Goal: Task Accomplishment & Management: Manage account settings

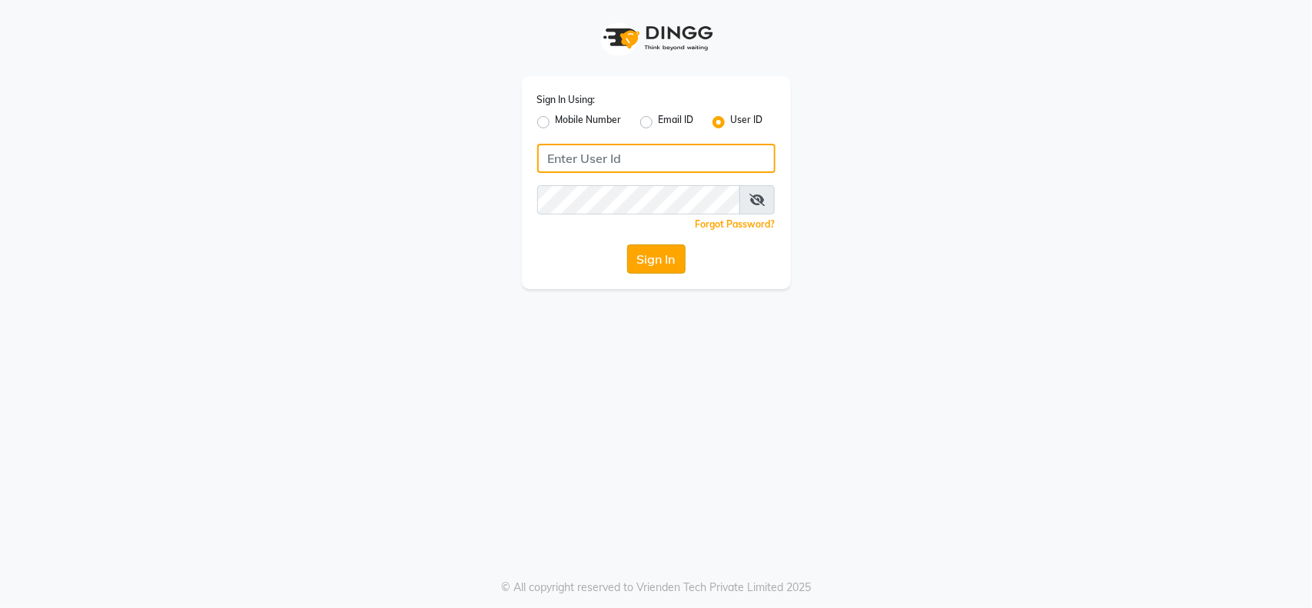
type input "[EMAIL_ADDRESS][DOMAIN_NAME]"
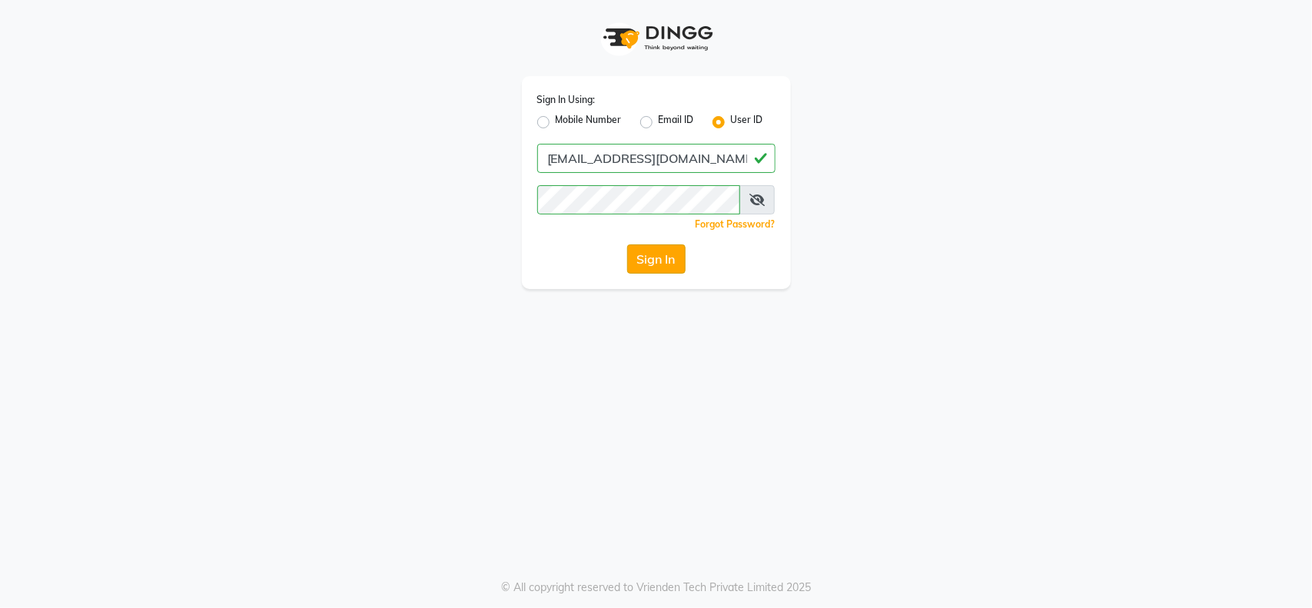
click at [655, 258] on button "Sign In" at bounding box center [656, 258] width 58 height 29
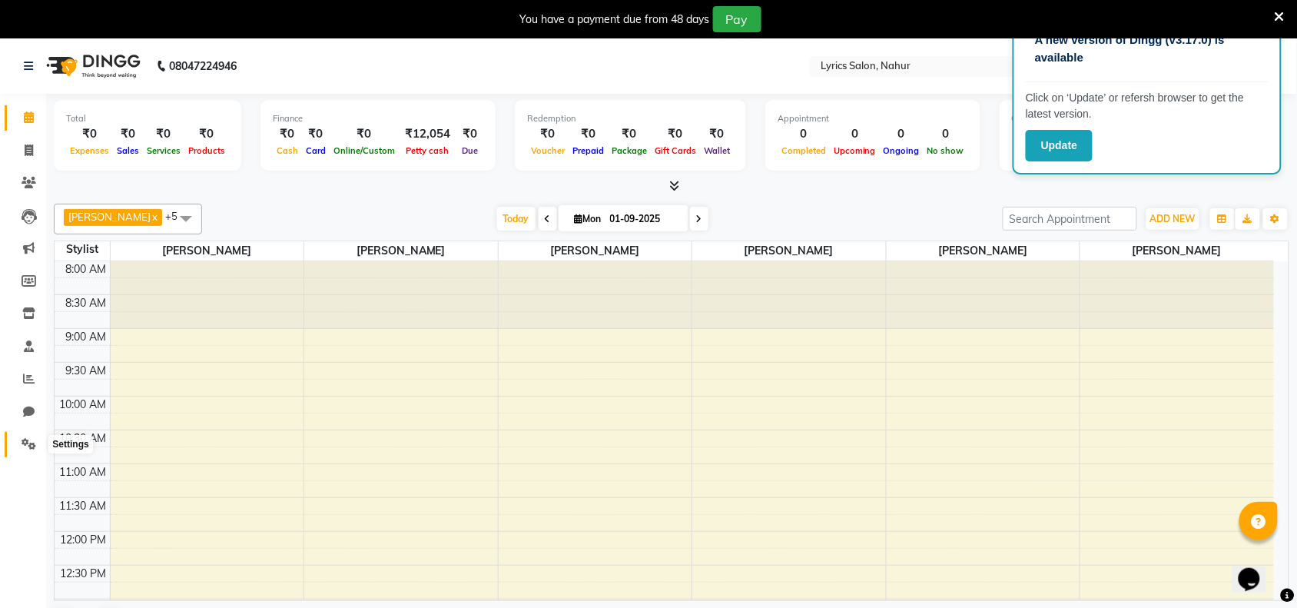
click at [28, 450] on span at bounding box center [28, 445] width 27 height 18
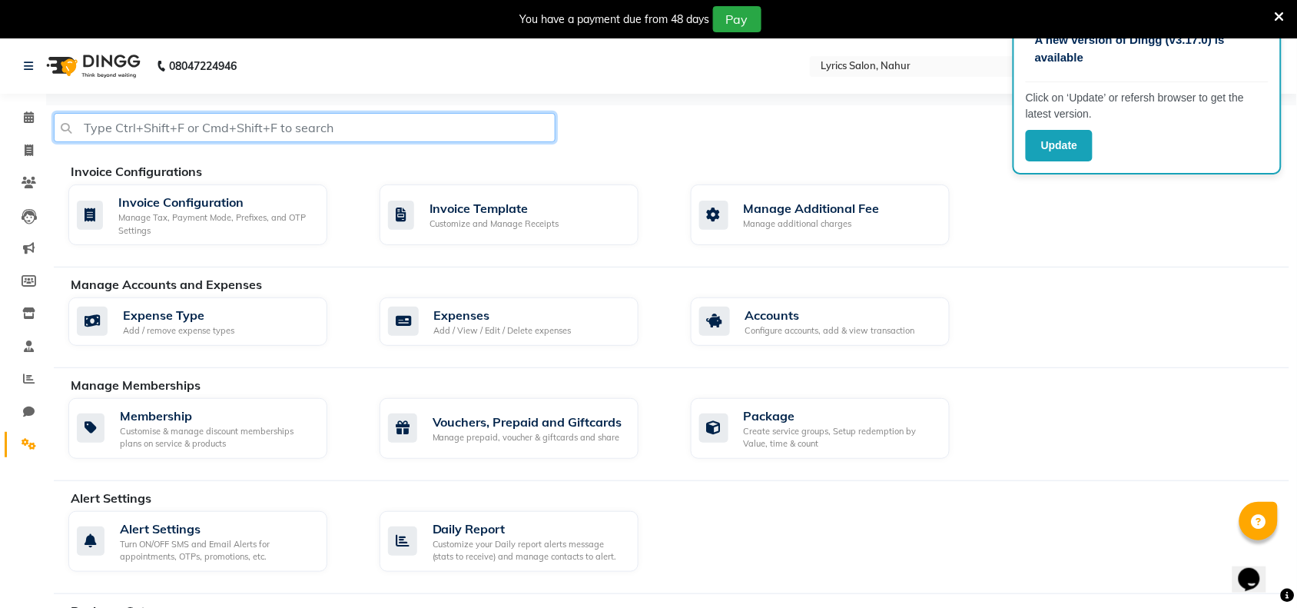
click at [380, 125] on input "text" at bounding box center [305, 127] width 502 height 29
type input "report"
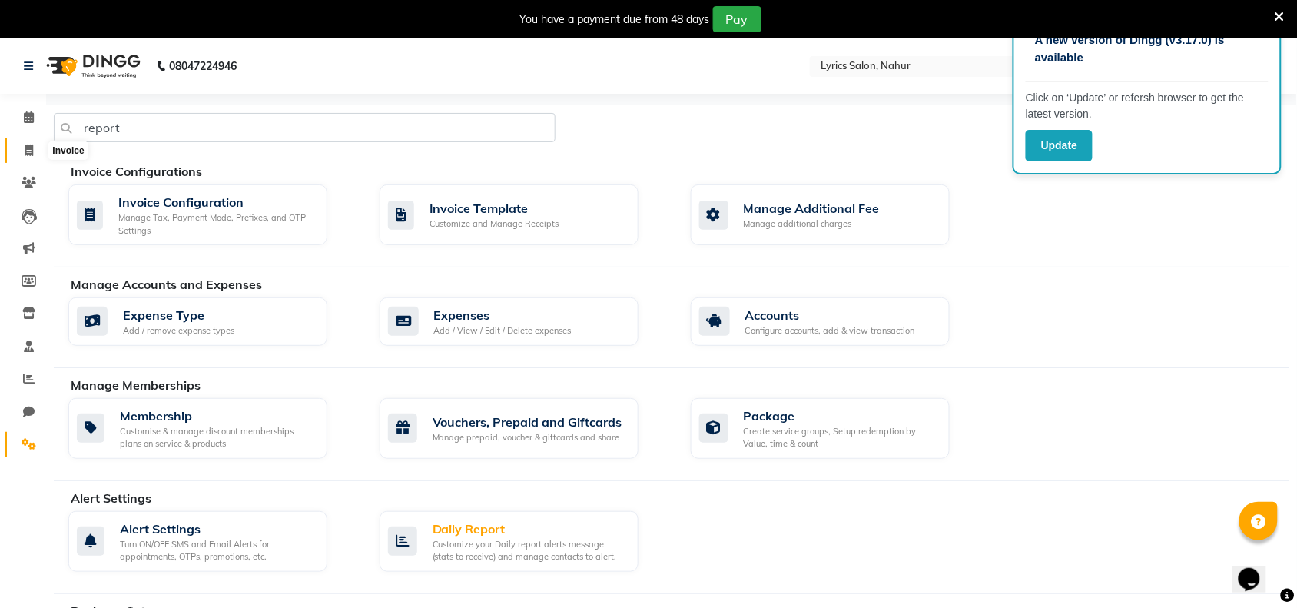
click at [28, 158] on span at bounding box center [28, 151] width 27 height 18
select select "service"
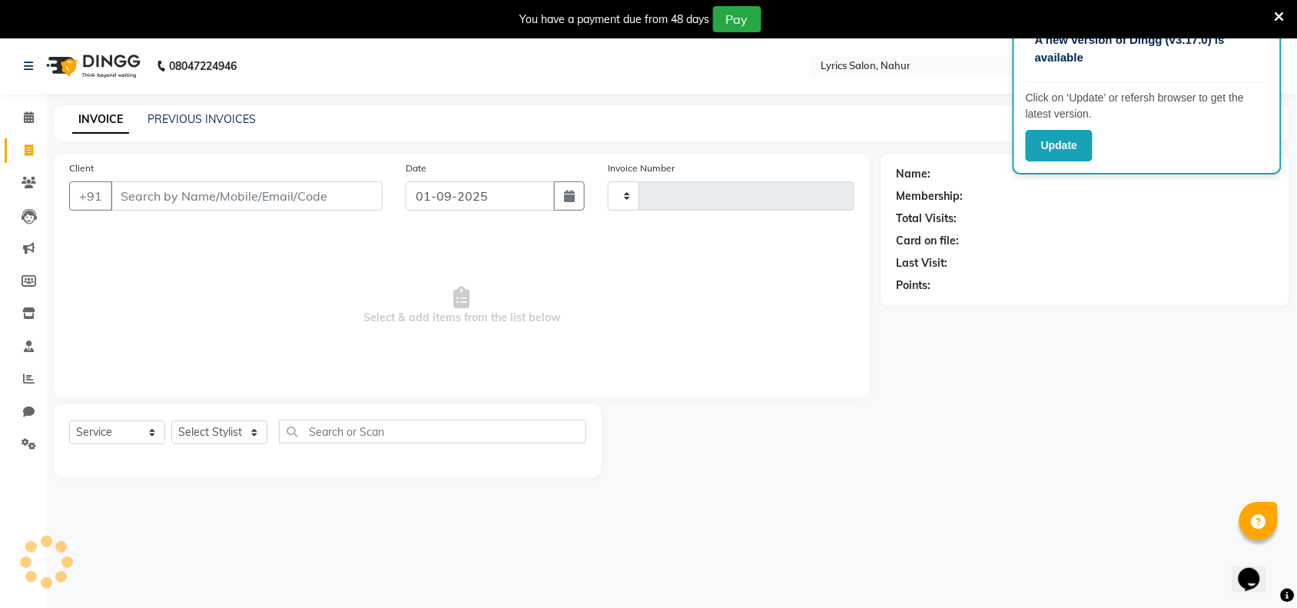
scroll to position [38, 0]
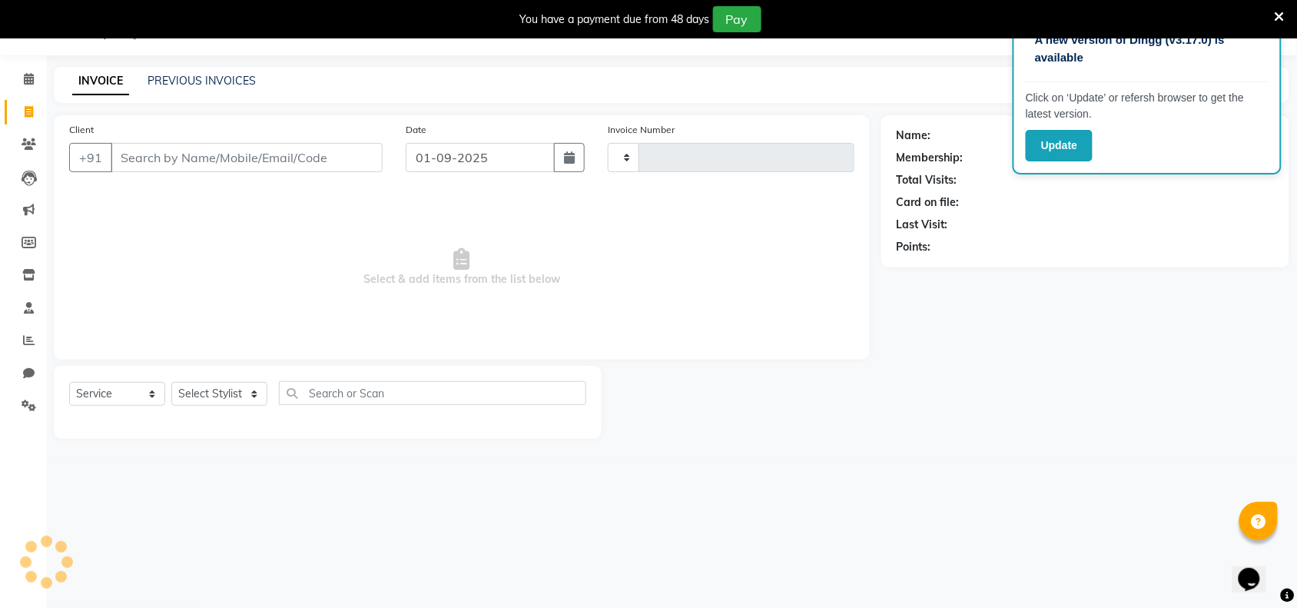
type input "0592"
select select "8608"
click at [201, 85] on link "PREVIOUS INVOICES" at bounding box center [202, 81] width 108 height 14
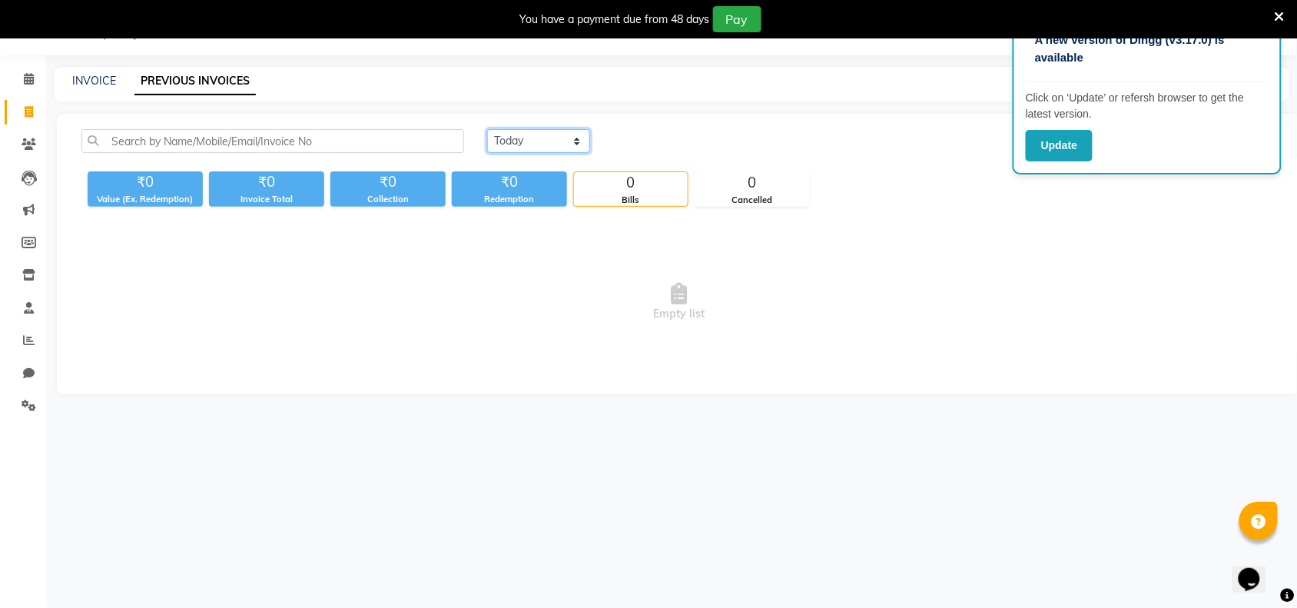
click at [578, 139] on select "[DATE] [DATE] Custom Range" at bounding box center [538, 141] width 103 height 24
select select "range"
click at [487, 129] on select "[DATE] [DATE] Custom Range" at bounding box center [538, 141] width 103 height 24
click at [689, 143] on input "01-09-2025" at bounding box center [664, 142] width 108 height 22
select select "9"
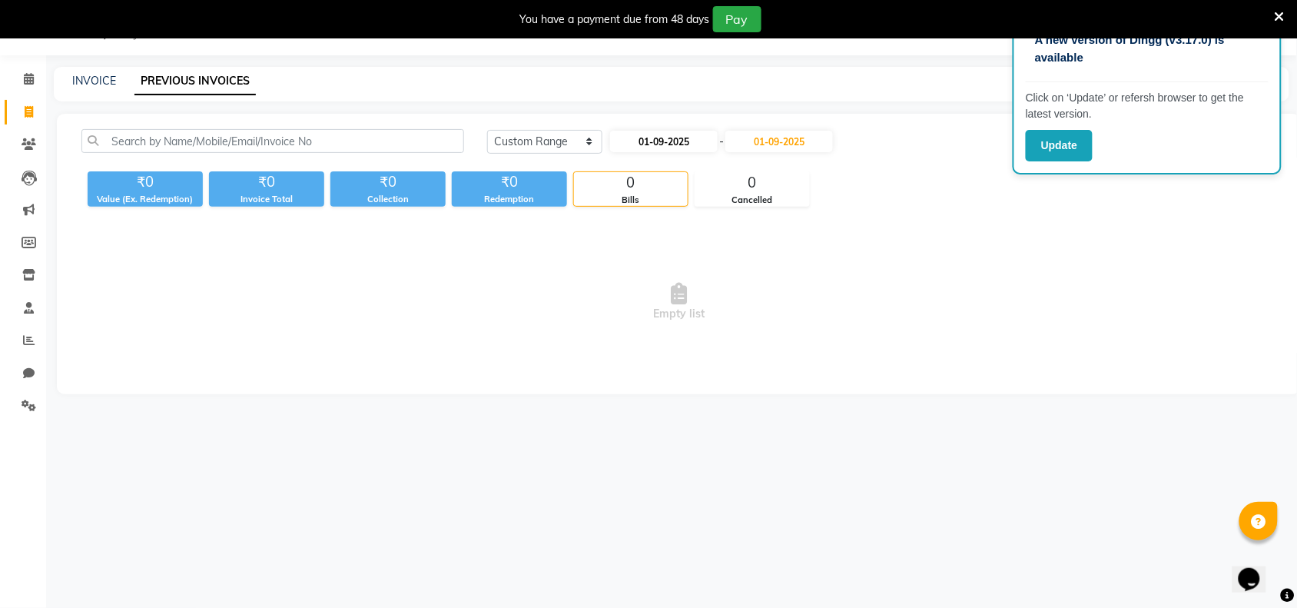
select select "2025"
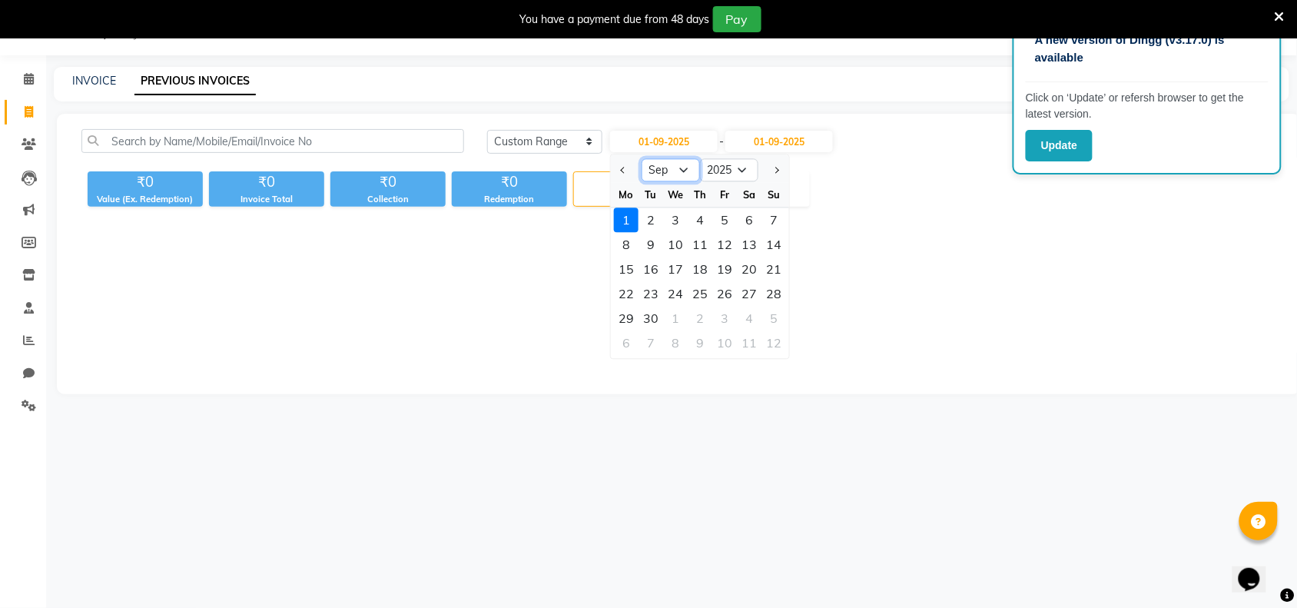
click at [682, 173] on select "Jan Feb Mar Apr May Jun [DATE] Aug Sep Oct Nov Dec" at bounding box center [671, 170] width 58 height 23
select select "8"
click at [642, 159] on select "Jan Feb Mar Apr May Jun [DATE] Aug Sep Oct Nov Dec" at bounding box center [671, 170] width 58 height 23
click at [809, 141] on input "01-09-2025" at bounding box center [780, 142] width 108 height 22
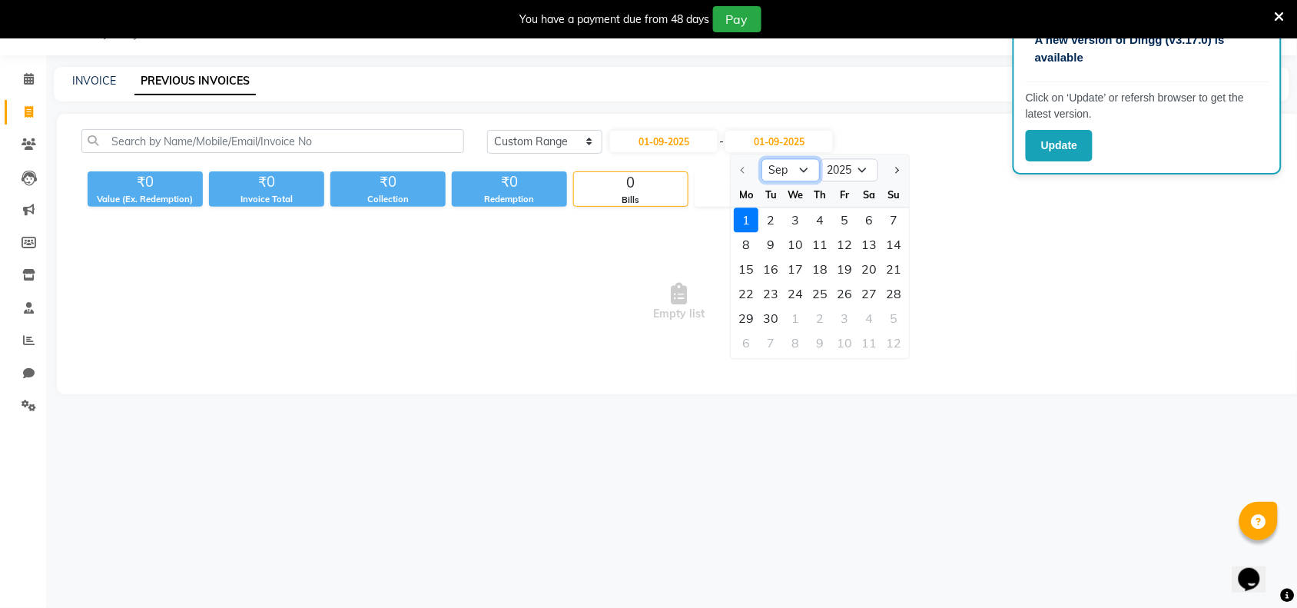
click at [802, 171] on select "Sep Oct Nov Dec" at bounding box center [791, 170] width 58 height 23
click at [805, 168] on select "Sep Oct Nov Dec" at bounding box center [791, 170] width 58 height 23
click at [745, 171] on div at bounding box center [747, 170] width 31 height 25
click at [742, 163] on div at bounding box center [747, 170] width 31 height 25
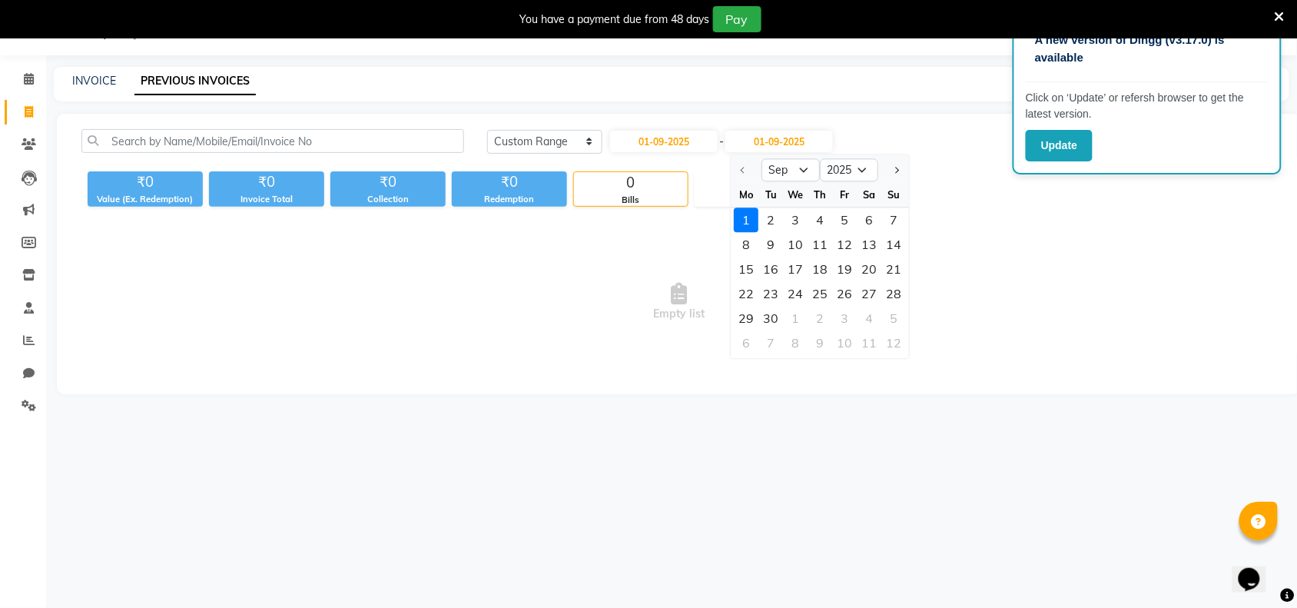
click at [742, 163] on div at bounding box center [747, 170] width 31 height 25
click at [701, 134] on input "01-09-2025" at bounding box center [664, 142] width 108 height 22
select select "9"
select select "2025"
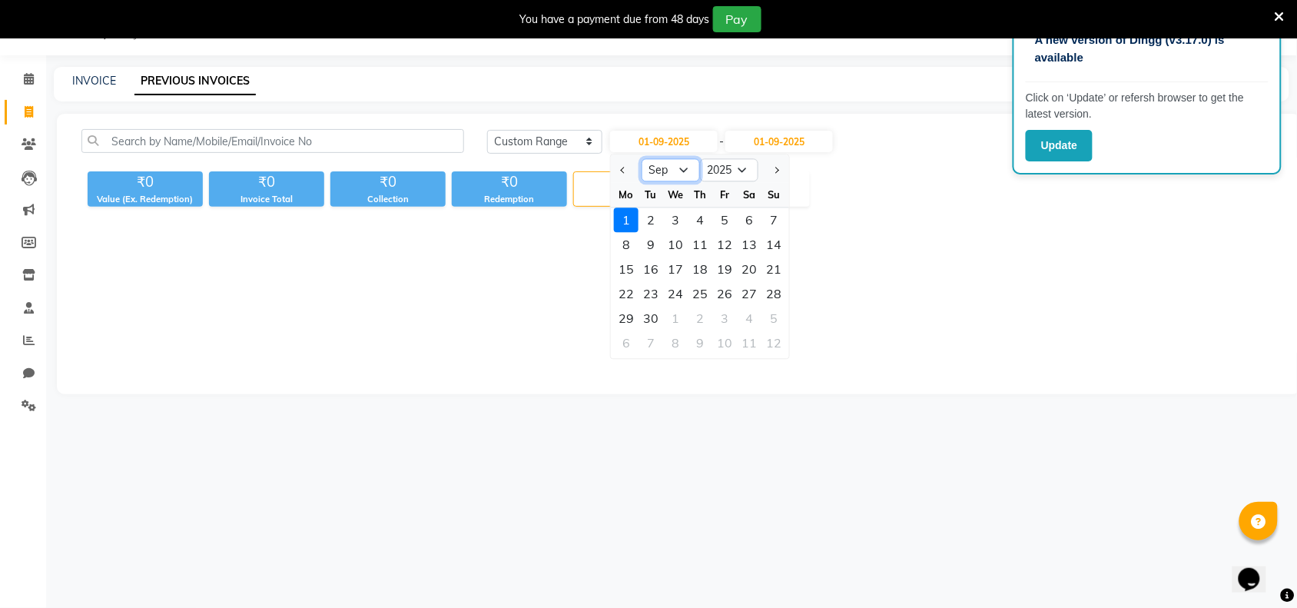
click at [690, 173] on select "Jan Feb Mar Apr May Jun [DATE] Aug Sep Oct Nov Dec" at bounding box center [671, 170] width 58 height 23
select select "8"
click at [642, 159] on select "Jan Feb Mar Apr May Jun [DATE] Aug Sep Oct Nov Dec" at bounding box center [671, 170] width 58 height 23
click at [797, 151] on input "01-09-2025" at bounding box center [780, 142] width 108 height 22
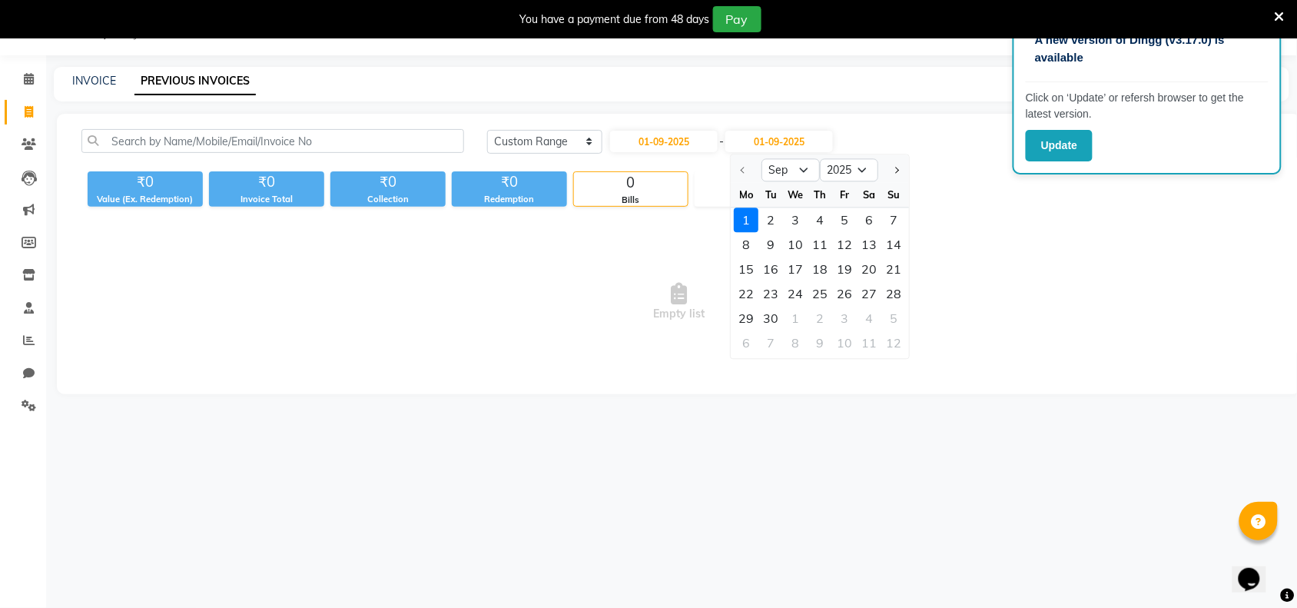
click at [747, 171] on div at bounding box center [747, 170] width 31 height 25
click at [803, 169] on select "Sep Oct Nov Dec" at bounding box center [791, 170] width 58 height 23
click at [762, 159] on select "Sep Oct Nov Dec" at bounding box center [791, 170] width 58 height 23
click at [744, 224] on div "1" at bounding box center [747, 220] width 25 height 25
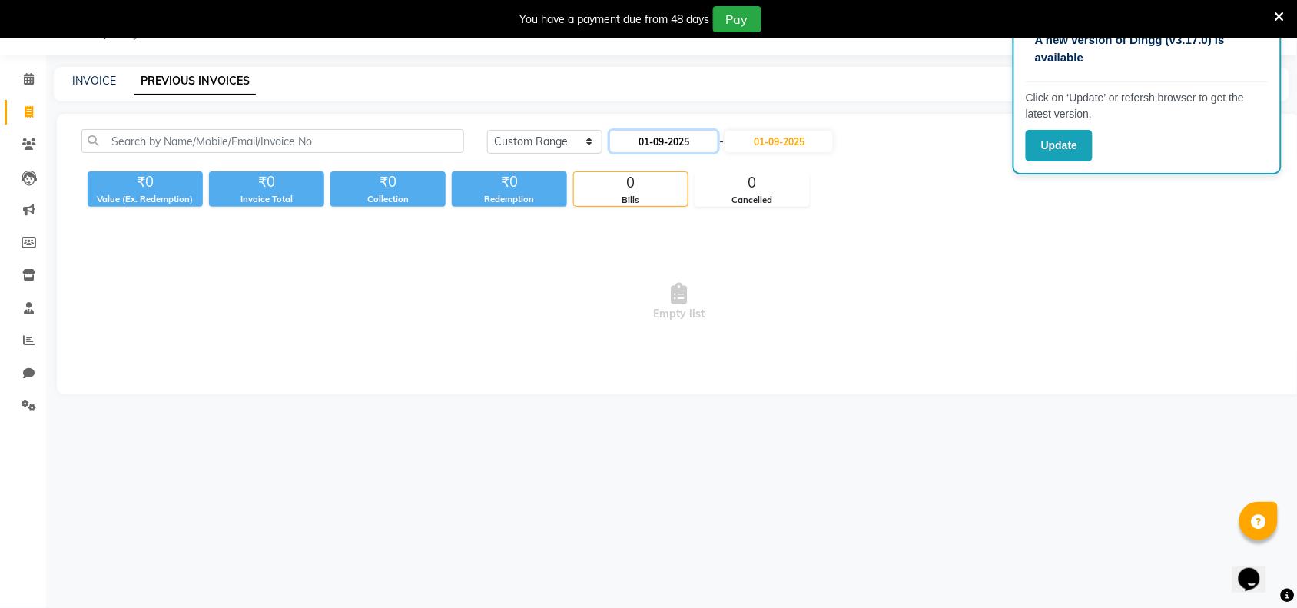
click at [703, 142] on input "01-09-2025" at bounding box center [664, 142] width 108 height 22
select select "9"
select select "2025"
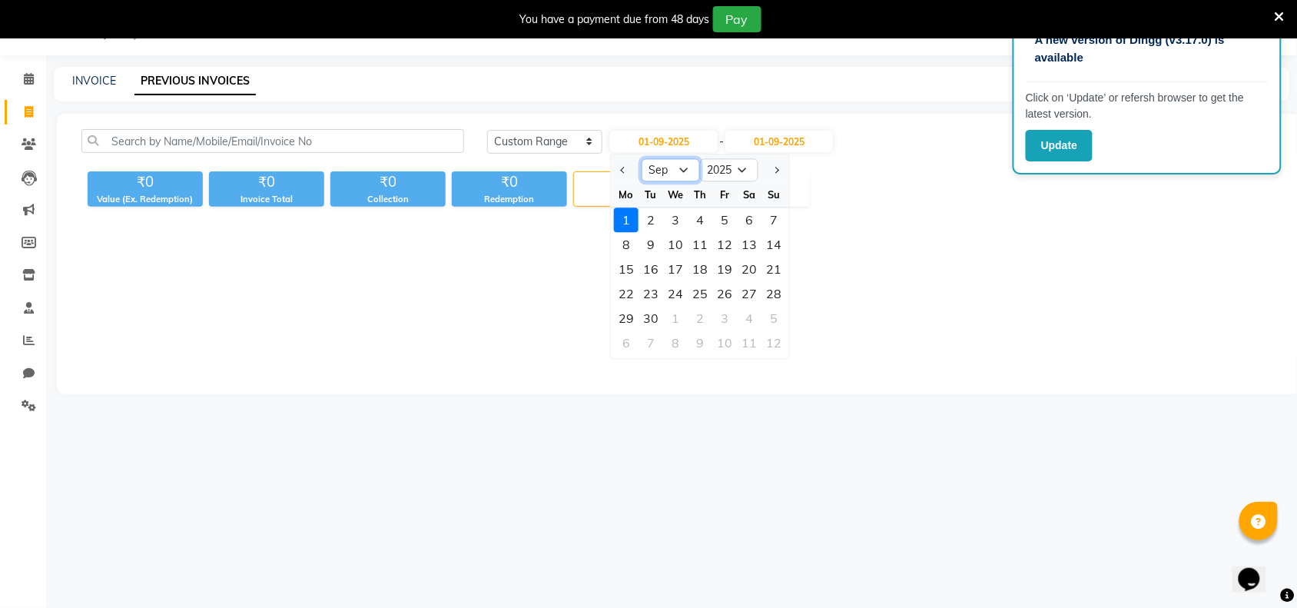
click at [679, 178] on select "Jan Feb Mar Apr May Jun [DATE] Aug Sep Oct Nov Dec" at bounding box center [671, 170] width 58 height 23
select select "8"
click at [642, 159] on select "Jan Feb Mar Apr May Jun [DATE] Aug Sep Oct Nov Dec" at bounding box center [671, 170] width 58 height 23
click at [722, 220] on div "1" at bounding box center [724, 220] width 25 height 25
type input "[DATE]"
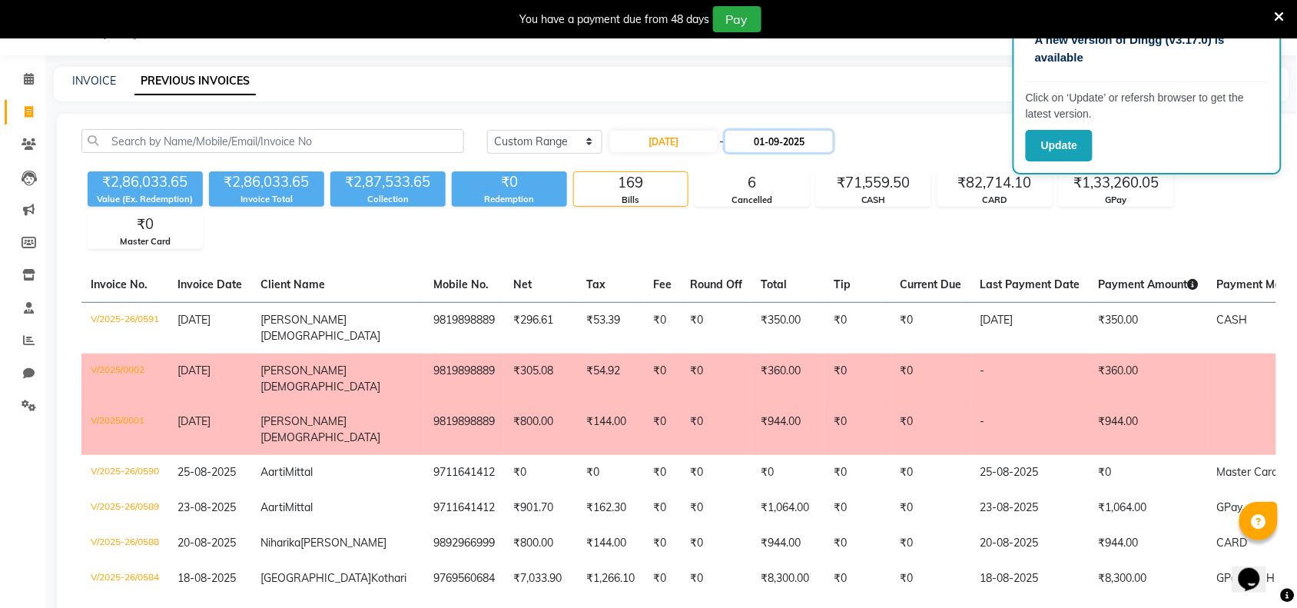
click at [819, 136] on input "01-09-2025" at bounding box center [780, 142] width 108 height 22
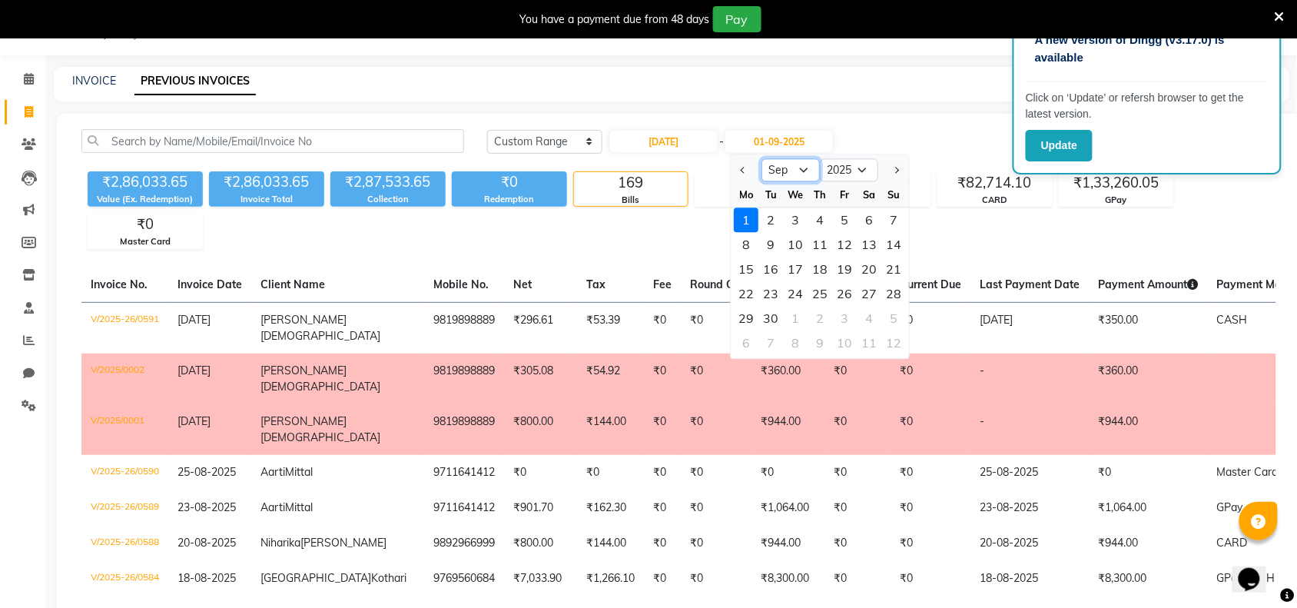
click at [798, 165] on select "Aug Sep Oct Nov Dec" at bounding box center [791, 170] width 58 height 23
select select "8"
click at [762, 159] on select "Aug Sep Oct Nov Dec" at bounding box center [791, 170] width 58 height 23
click at [895, 325] on div "31" at bounding box center [894, 319] width 25 height 25
type input "31-08-2025"
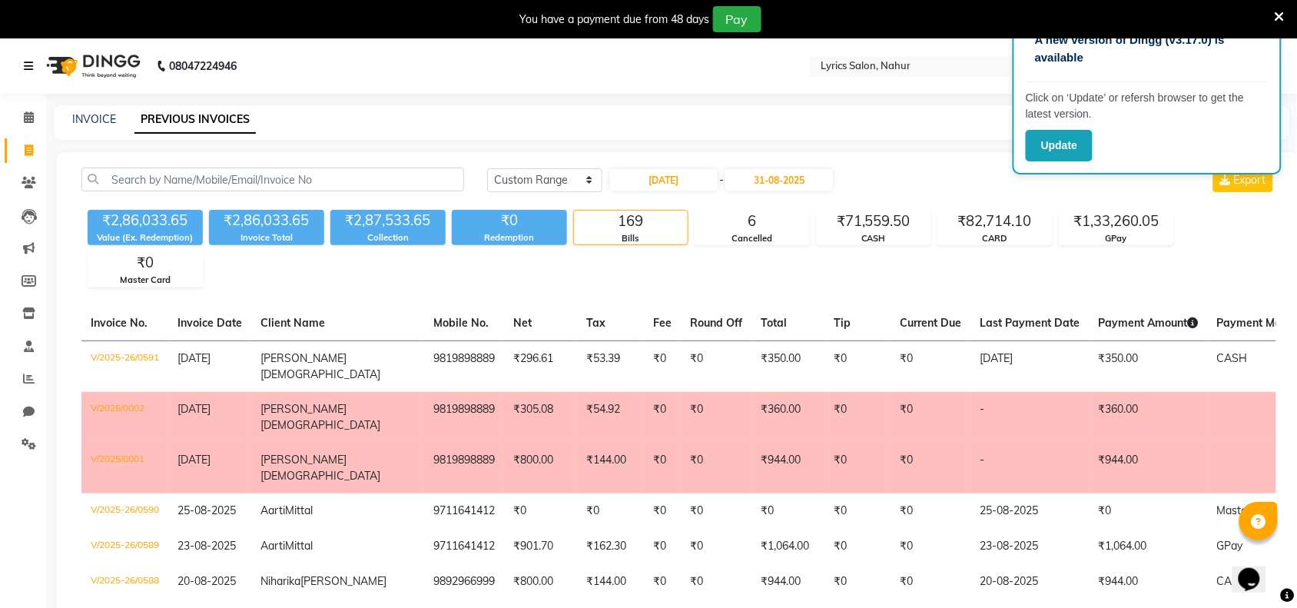
click at [27, 67] on icon at bounding box center [28, 66] width 9 height 11
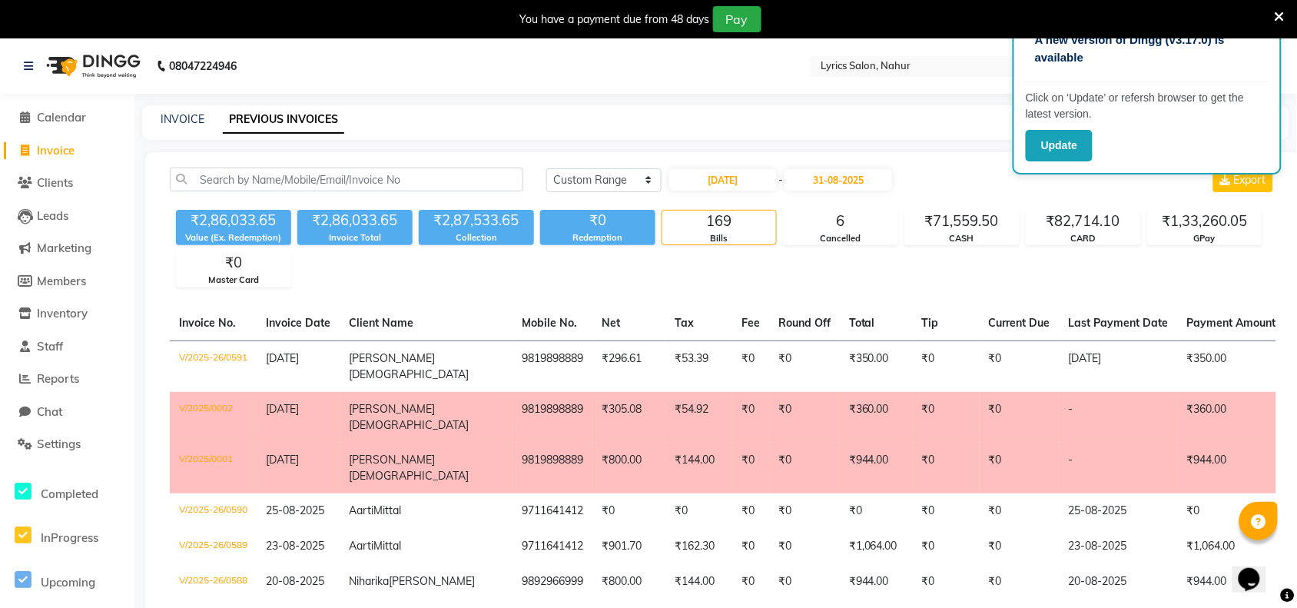
click at [1277, 14] on icon at bounding box center [1280, 17] width 10 height 14
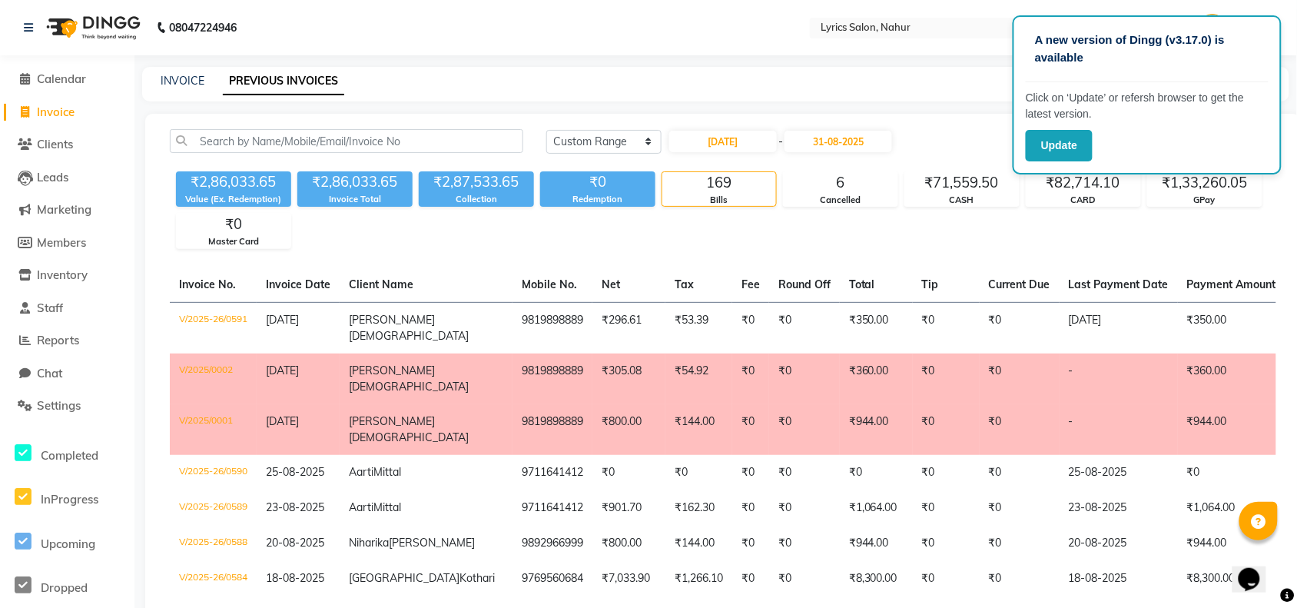
click at [656, 25] on nav "08047224946 Select Location × Lyrics Salon, Nahur English ENGLISH Español العرب…" at bounding box center [648, 27] width 1297 height 55
click at [33, 36] on link at bounding box center [31, 27] width 15 height 43
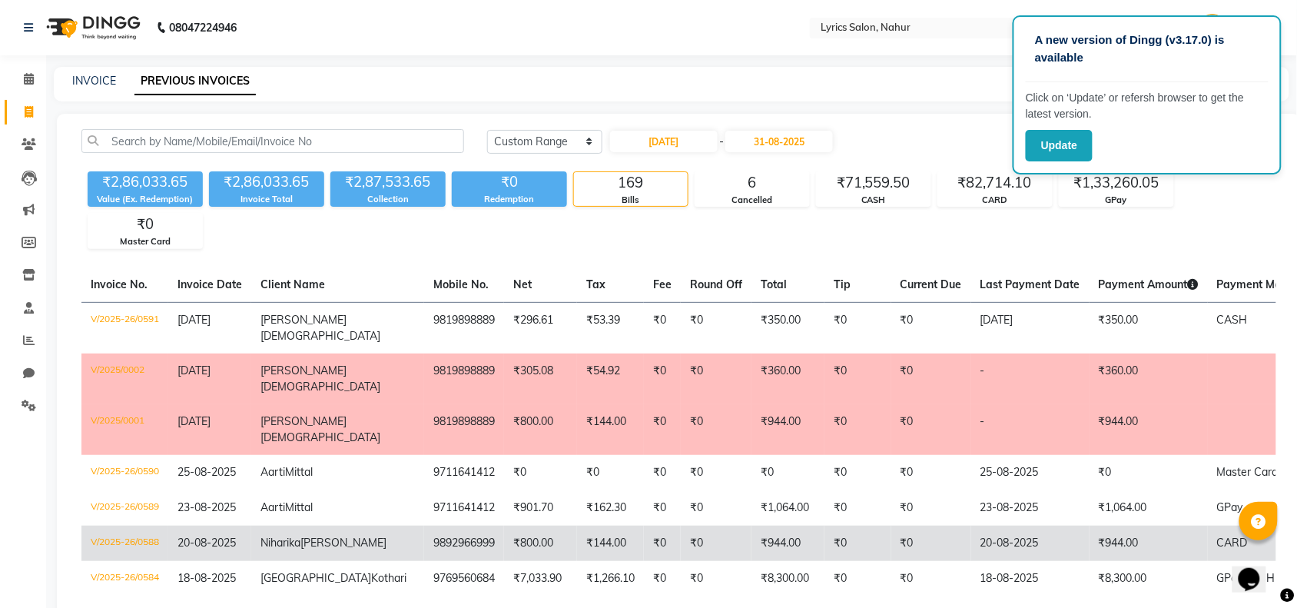
click at [294, 526] on td "[PERSON_NAME]" at bounding box center [337, 543] width 173 height 35
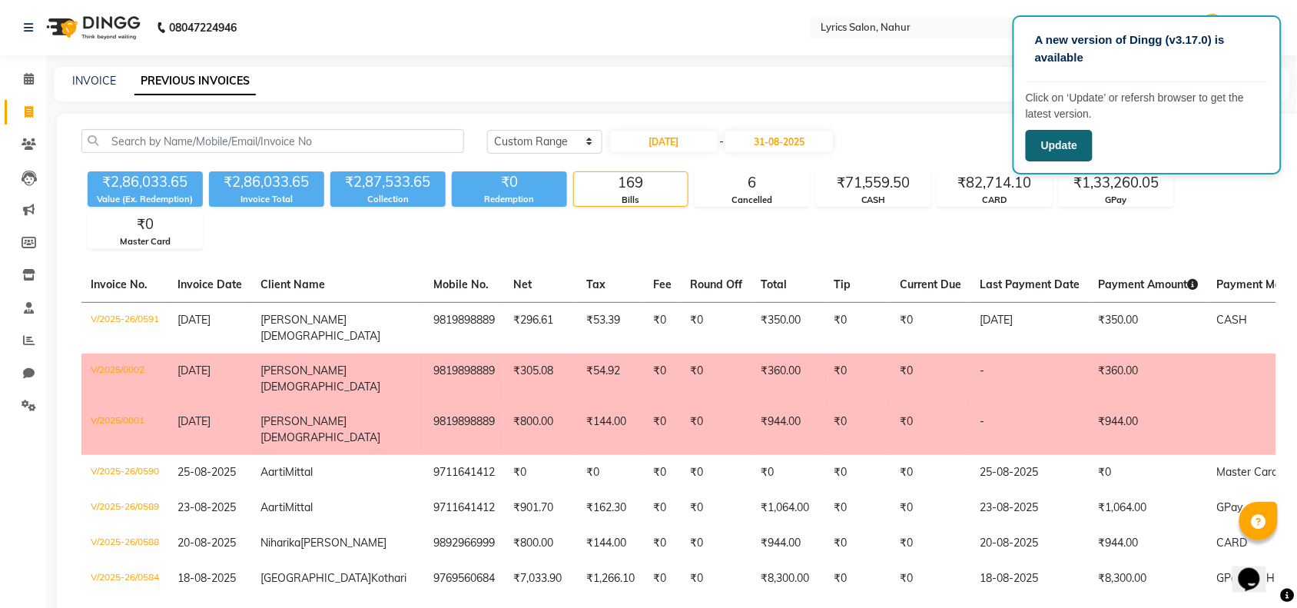
click at [1069, 137] on button "Update" at bounding box center [1059, 146] width 67 height 32
